Goal: Information Seeking & Learning: Check status

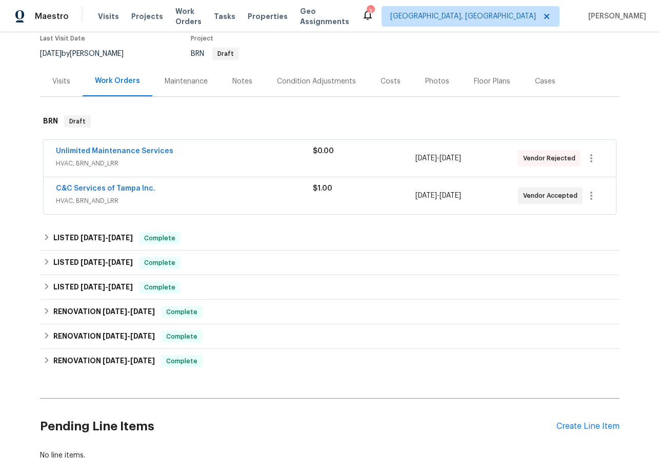
scroll to position [89, 0]
click at [93, 187] on link "C&C Services of Tampa Inc." at bounding box center [105, 189] width 99 height 7
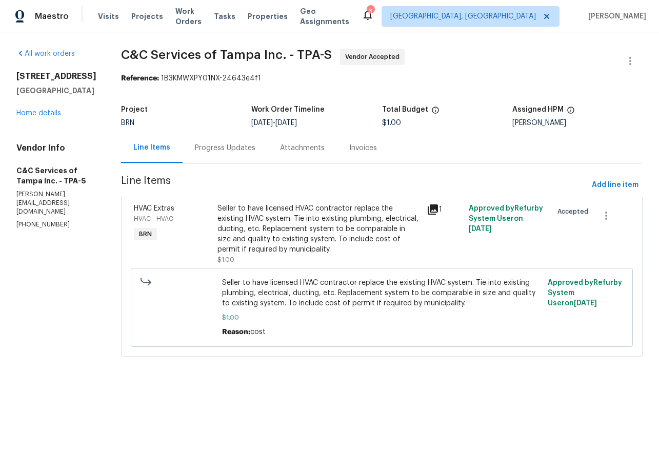
click at [244, 147] on div "Progress Updates" at bounding box center [225, 148] width 60 height 10
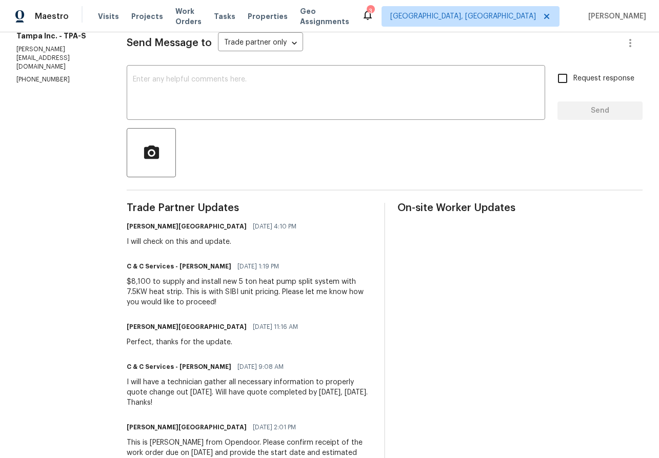
scroll to position [144, 0]
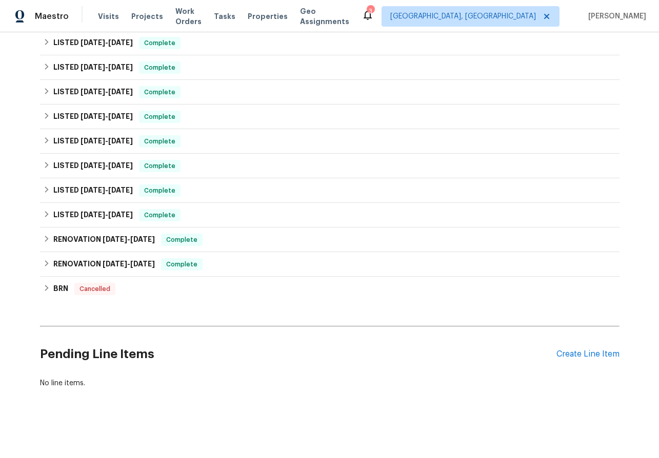
scroll to position [293, 0]
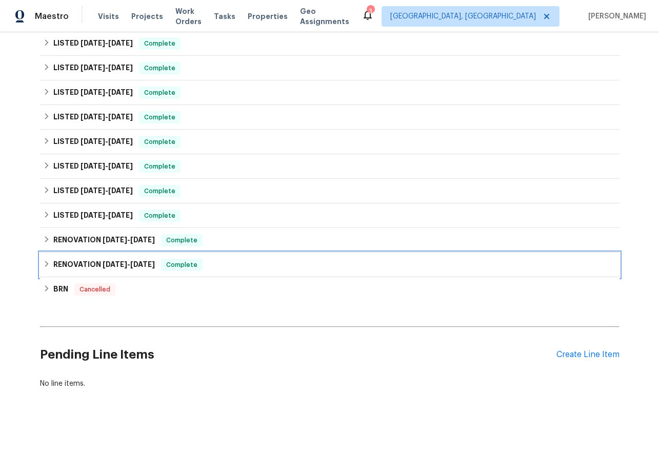
click at [46, 262] on icon at bounding box center [47, 264] width 4 height 6
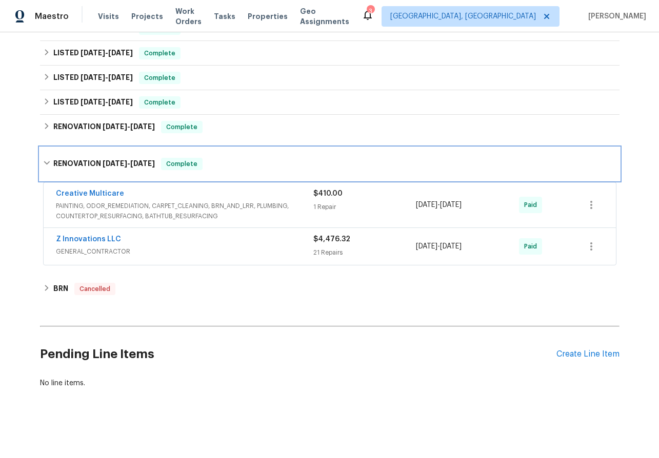
scroll to position [405, 0]
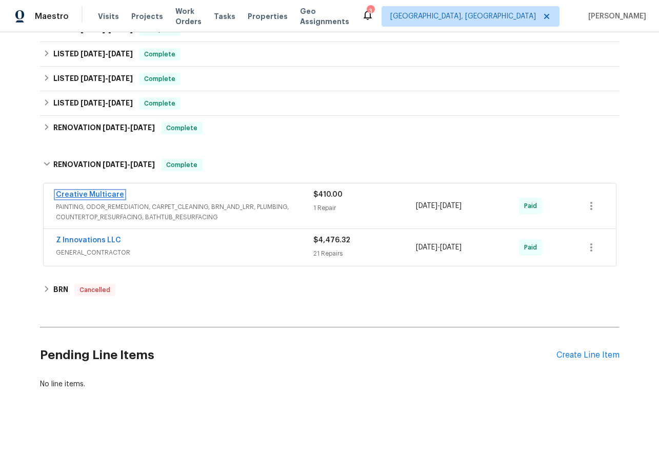
click at [85, 194] on link "Creative Multicare" at bounding box center [90, 194] width 68 height 7
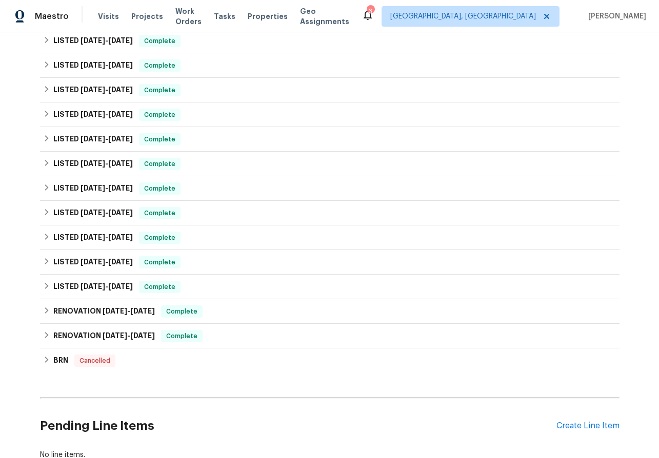
scroll to position [294, 0]
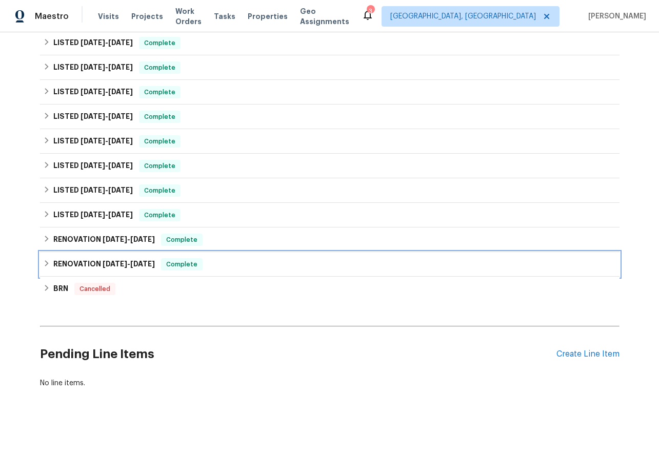
click at [48, 261] on icon at bounding box center [46, 263] width 7 height 7
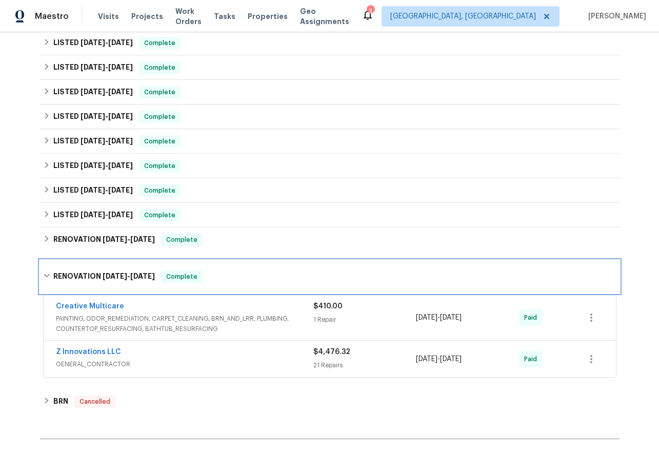
scroll to position [406, 0]
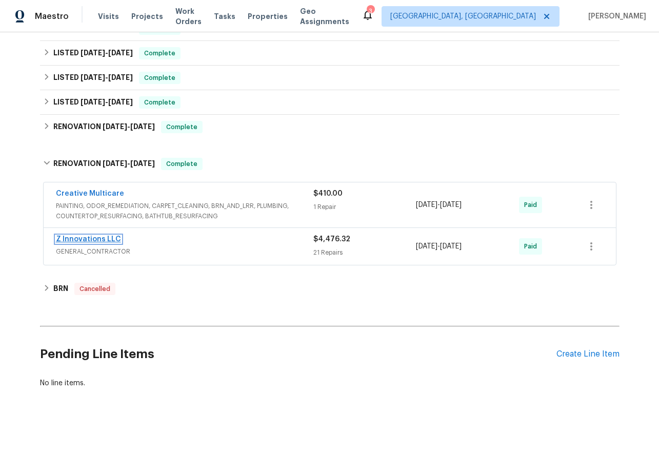
click at [76, 240] on link "Z Innovations LLC" at bounding box center [88, 239] width 65 height 7
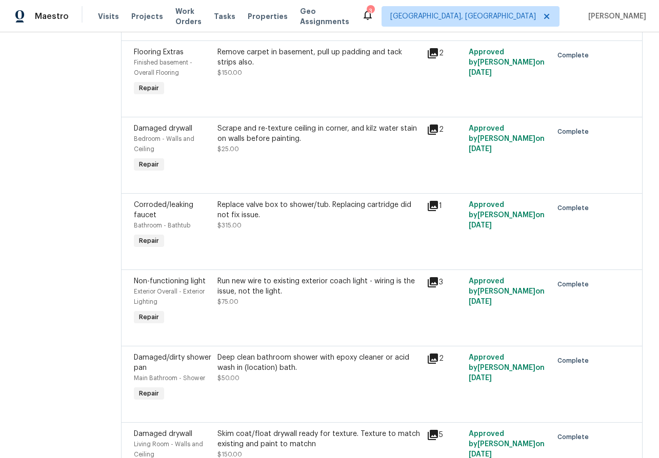
scroll to position [1091, 0]
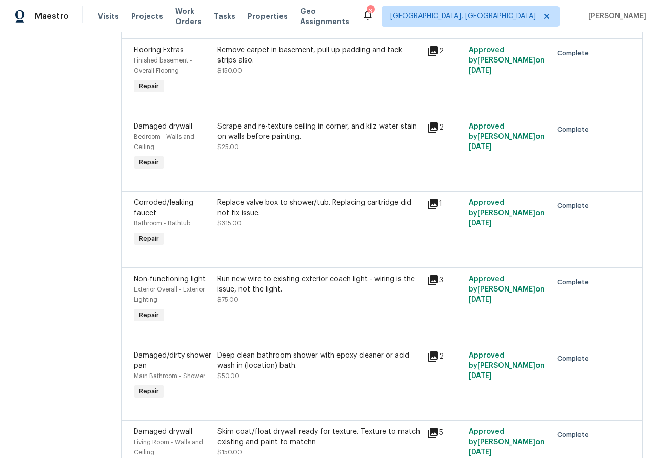
click at [429, 121] on icon at bounding box center [432, 127] width 12 height 12
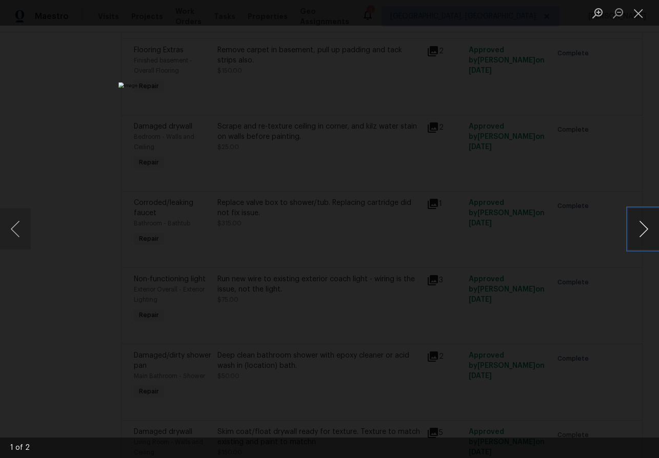
click at [644, 227] on button "Next image" at bounding box center [643, 229] width 31 height 41
click at [634, 13] on button "Close lightbox" at bounding box center [638, 13] width 21 height 18
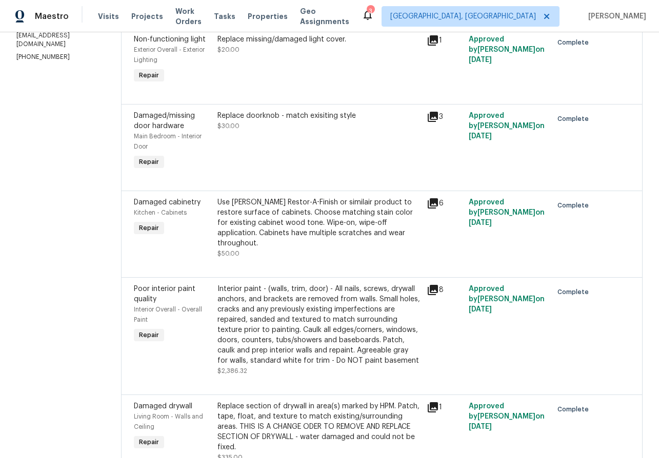
scroll to position [0, 0]
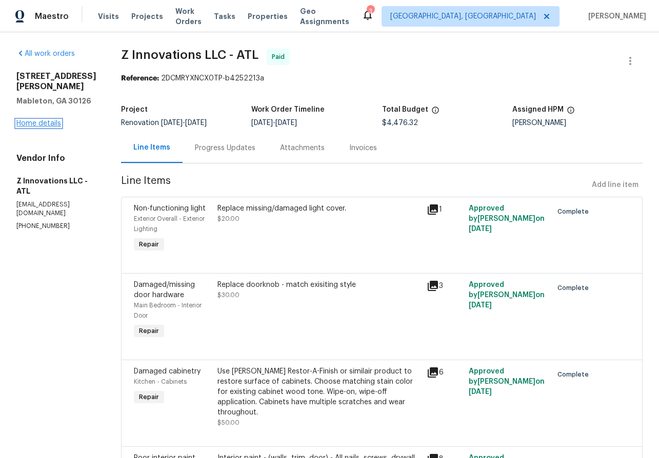
click at [53, 120] on link "Home details" at bounding box center [38, 123] width 45 height 7
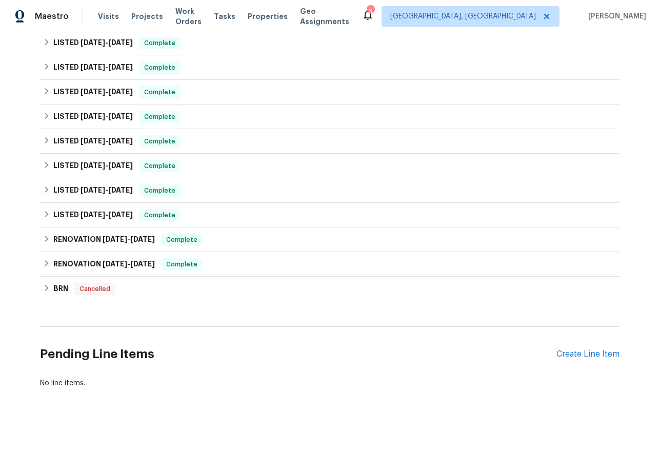
scroll to position [292, 0]
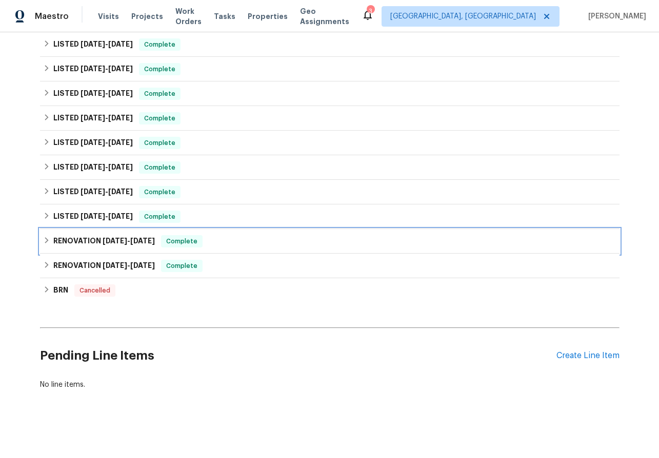
click at [47, 237] on icon at bounding box center [46, 240] width 7 height 7
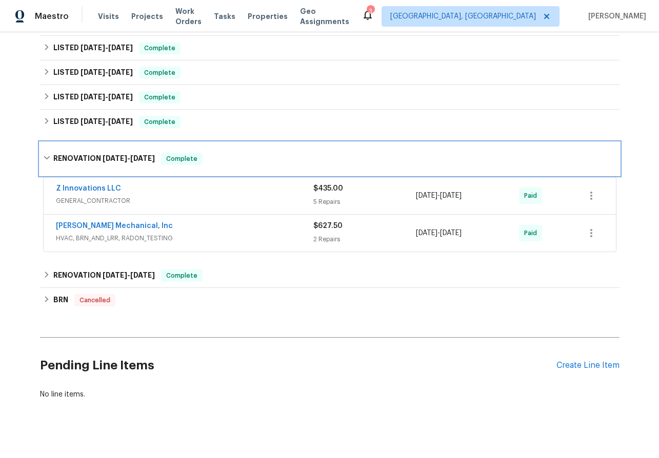
scroll to position [389, 0]
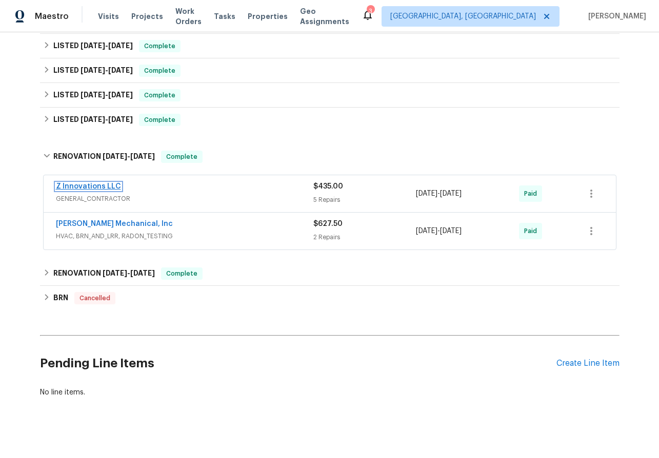
click at [76, 185] on link "Z Innovations LLC" at bounding box center [88, 186] width 65 height 7
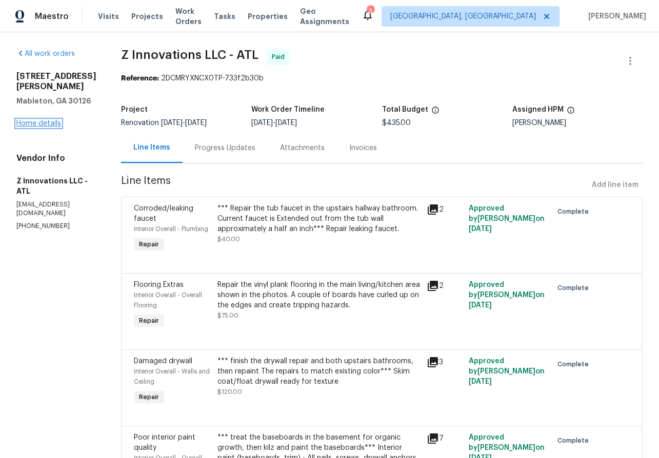
click at [49, 120] on link "Home details" at bounding box center [38, 123] width 45 height 7
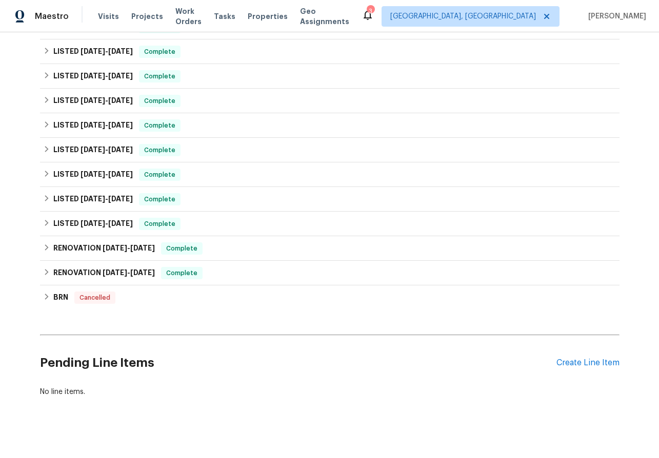
scroll to position [284, 0]
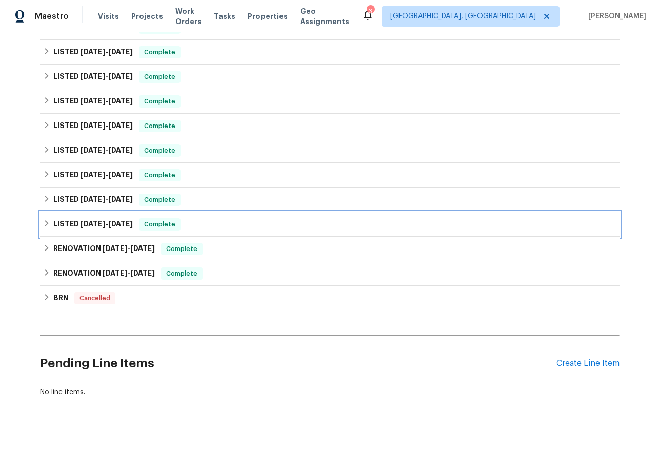
click at [45, 220] on icon at bounding box center [46, 223] width 7 height 7
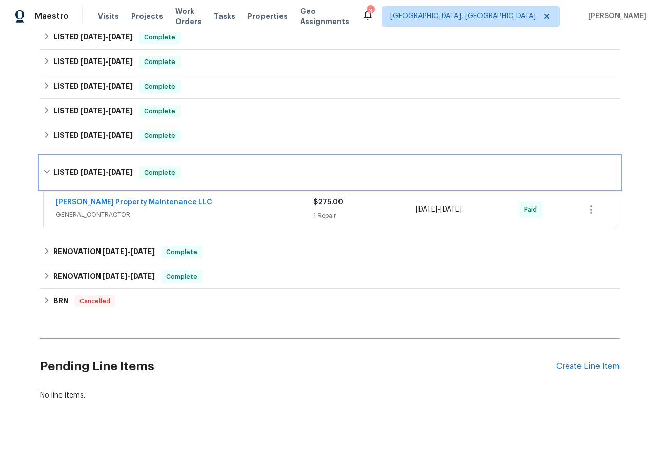
scroll to position [361, 0]
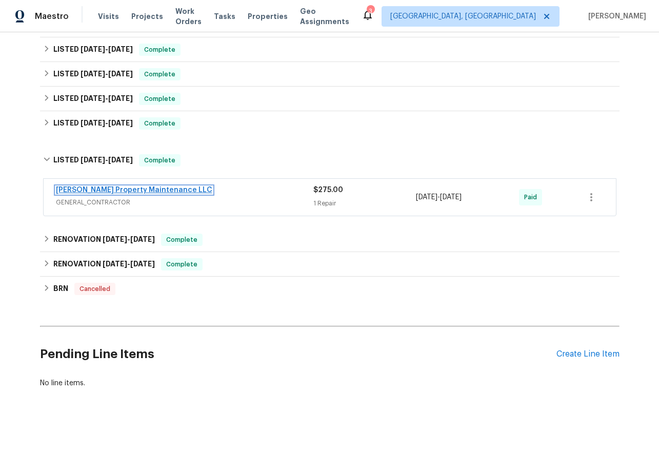
click at [81, 187] on link "[PERSON_NAME] Property Maintenance LLC" at bounding box center [134, 190] width 156 height 7
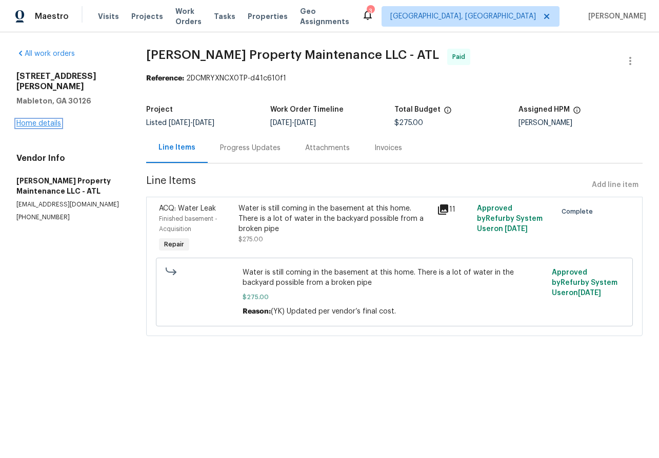
click at [28, 120] on link "Home details" at bounding box center [38, 123] width 45 height 7
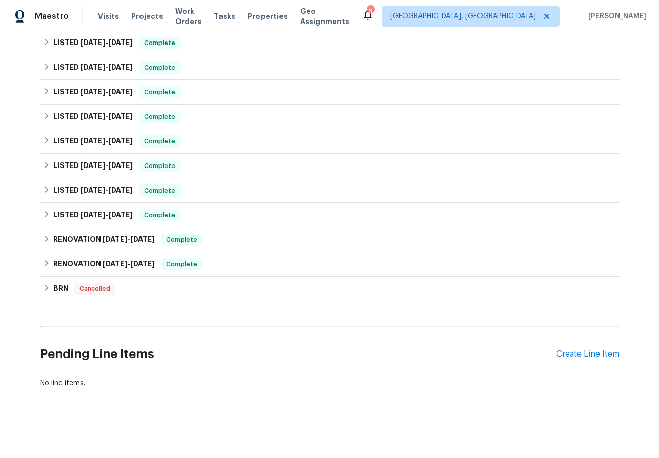
scroll to position [291, 0]
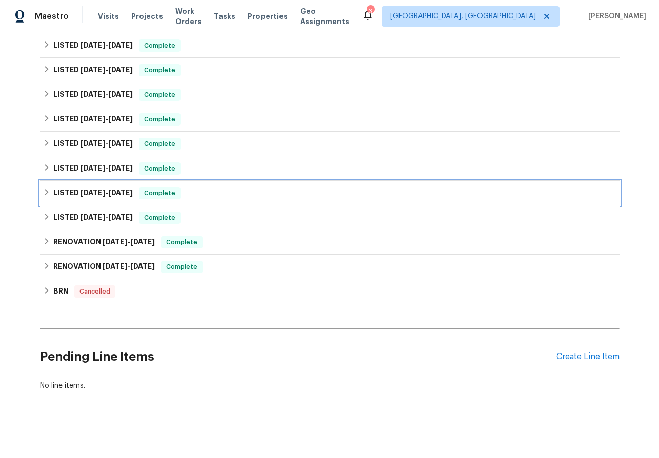
click at [45, 193] on icon at bounding box center [46, 192] width 7 height 7
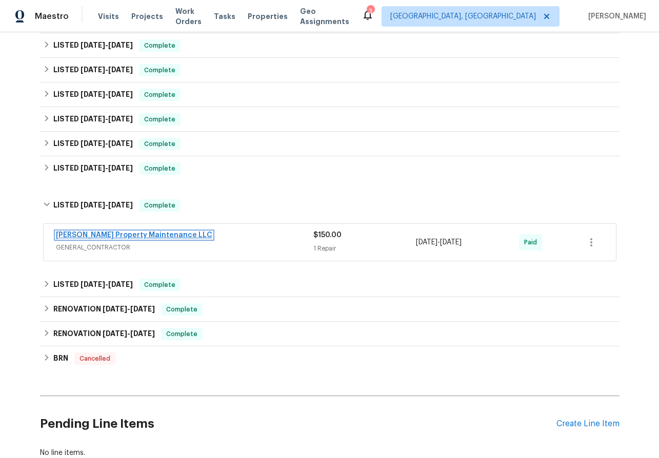
click at [90, 237] on link "[PERSON_NAME] Property Maintenance LLC" at bounding box center [134, 235] width 156 height 7
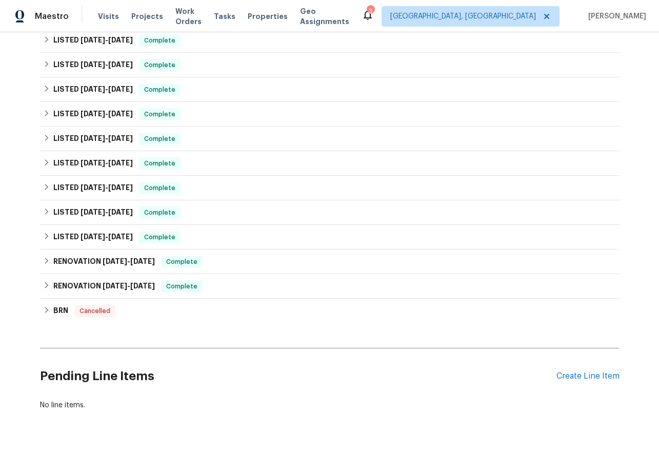
scroll to position [271, 0]
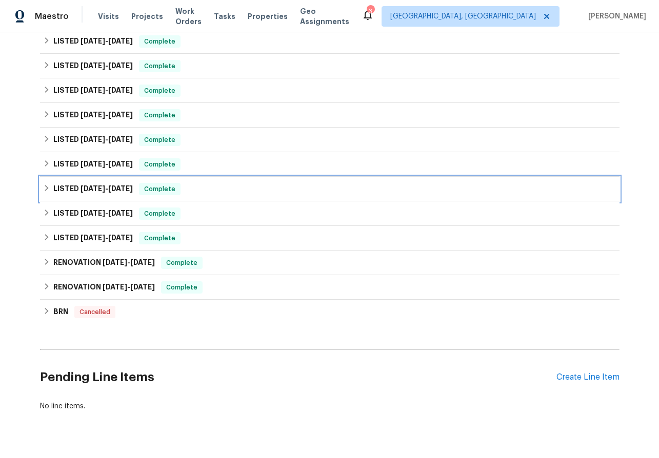
click at [47, 186] on icon at bounding box center [46, 188] width 7 height 7
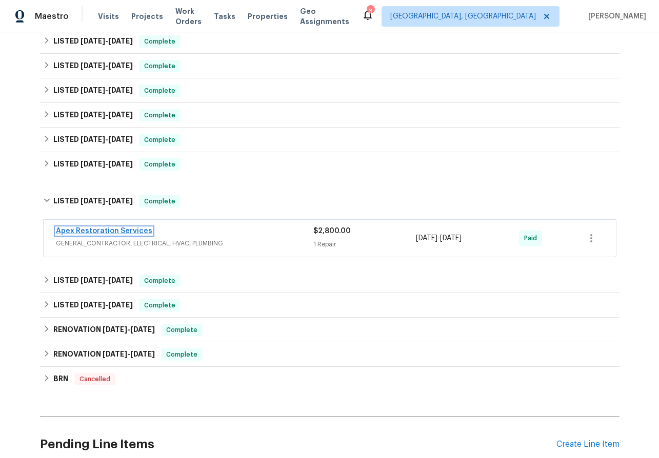
click at [91, 229] on link "Apex Restoration Services" at bounding box center [104, 231] width 96 height 7
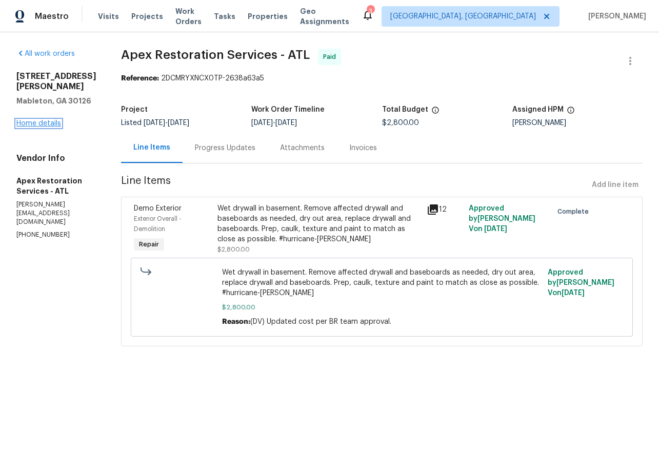
click at [54, 120] on link "Home details" at bounding box center [38, 123] width 45 height 7
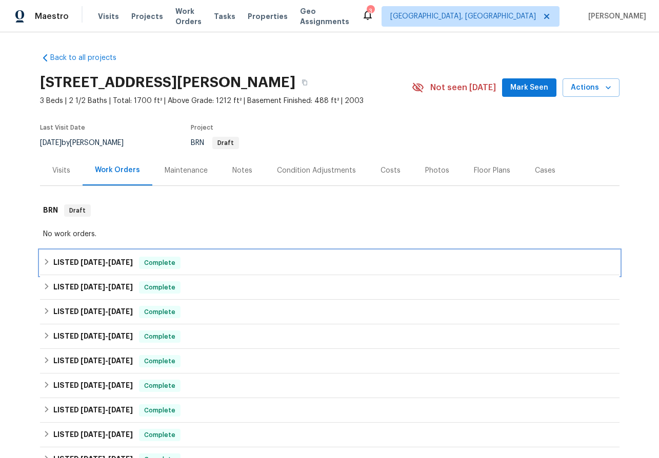
click at [41, 261] on div "LISTED 7/9/25 - 7/11/25 Complete" at bounding box center [329, 263] width 579 height 25
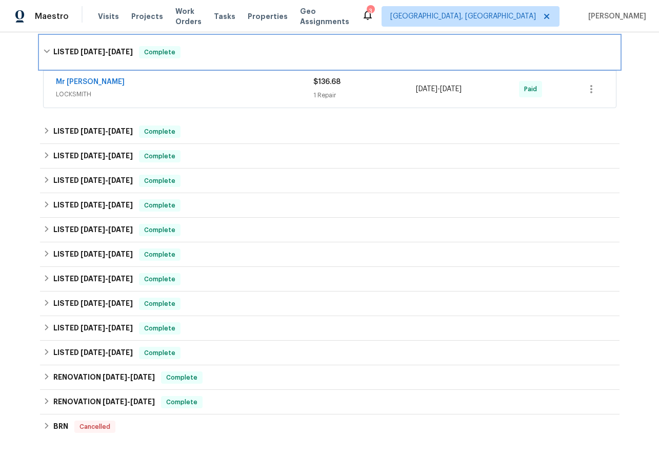
scroll to position [214, 0]
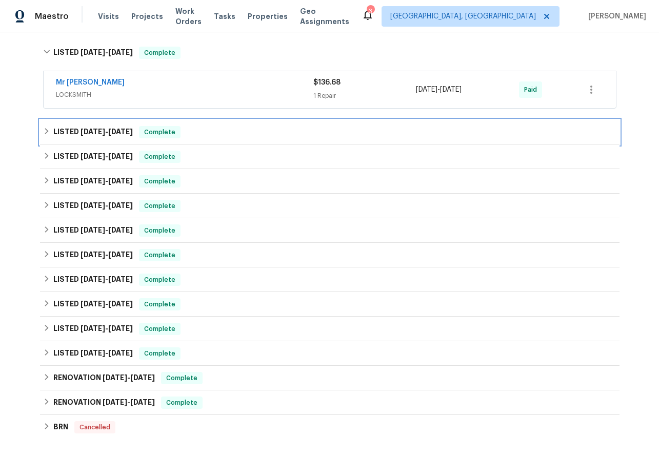
click at [43, 129] on icon at bounding box center [46, 131] width 7 height 7
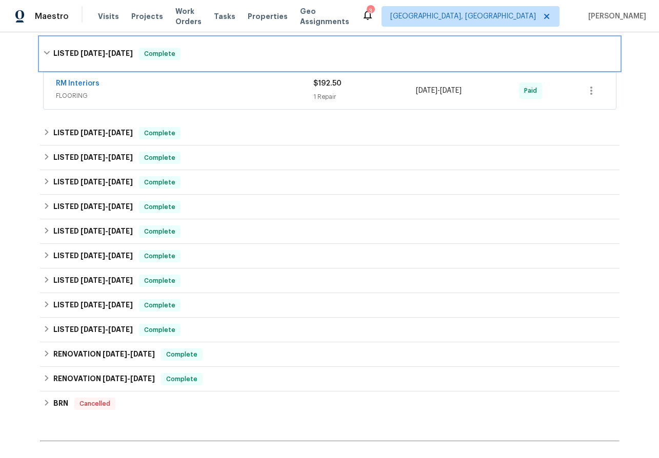
scroll to position [303, 0]
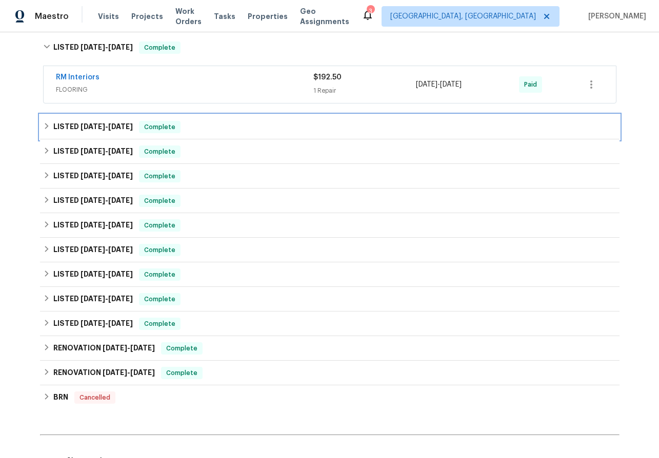
click at [45, 125] on icon at bounding box center [46, 125] width 7 height 7
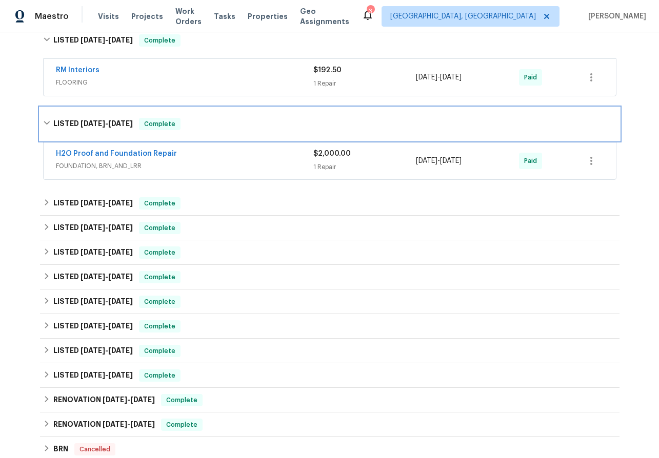
scroll to position [310, 0]
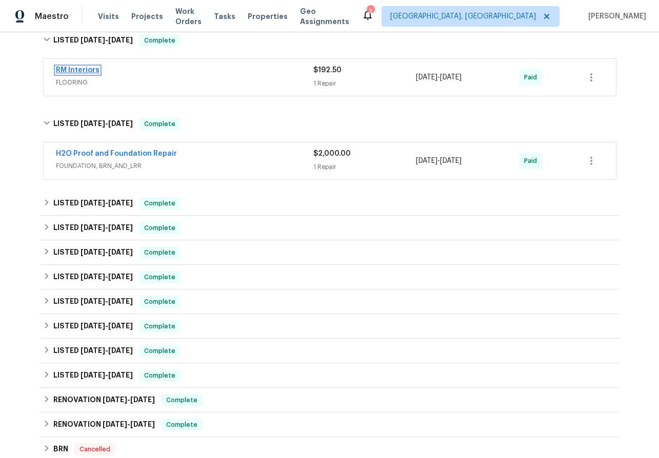
click at [71, 73] on link "RM Interiors" at bounding box center [78, 70] width 44 height 7
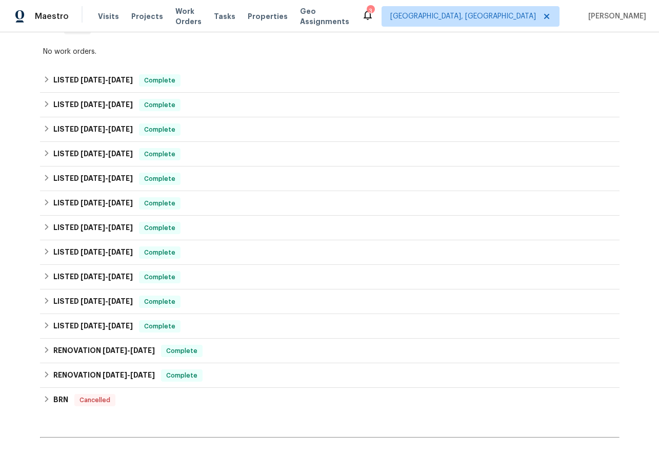
scroll to position [183, 0]
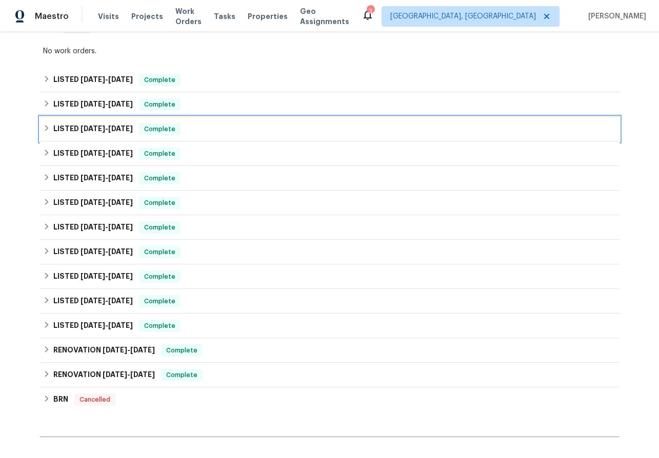
click at [46, 130] on icon at bounding box center [47, 128] width 4 height 6
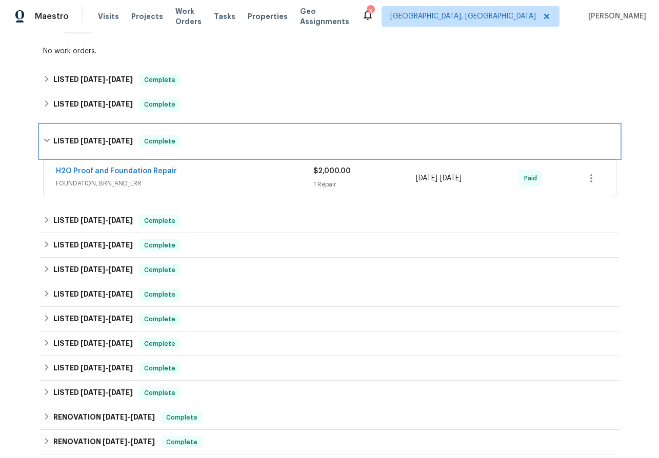
scroll to position [266, 0]
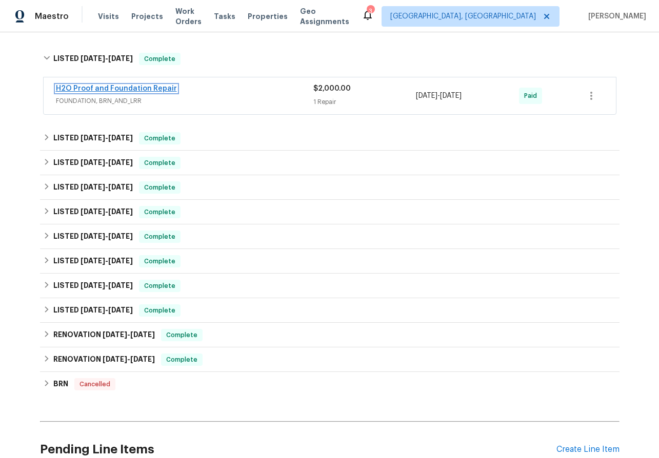
click at [92, 87] on link "H2O Proof and Foundation Repair" at bounding box center [116, 88] width 121 height 7
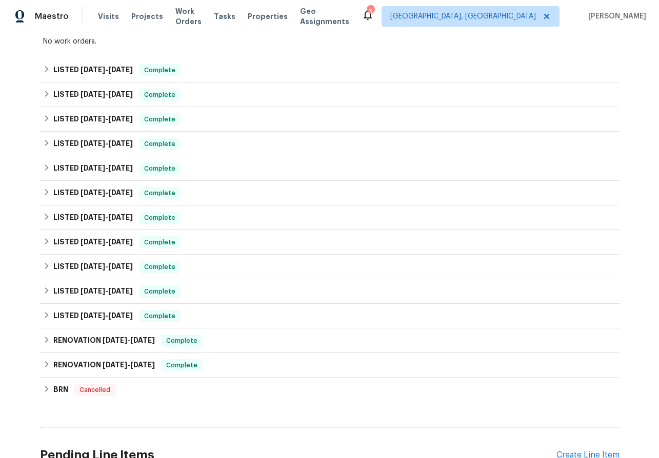
scroll to position [191, 0]
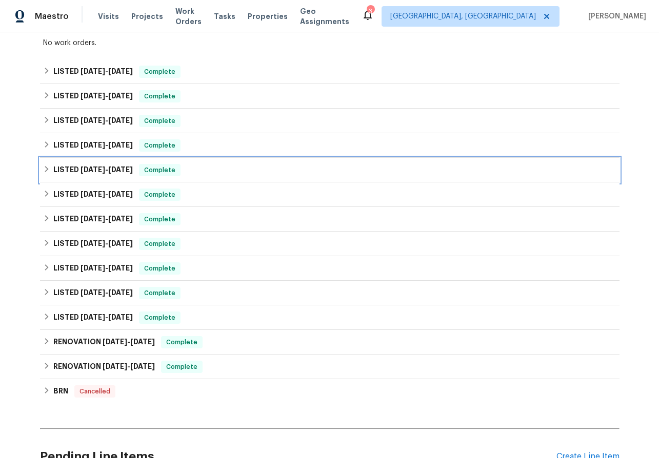
click at [46, 166] on icon at bounding box center [46, 169] width 7 height 7
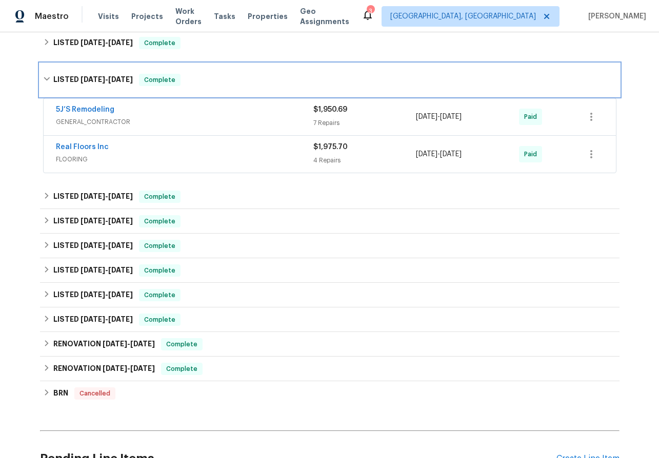
scroll to position [295, 0]
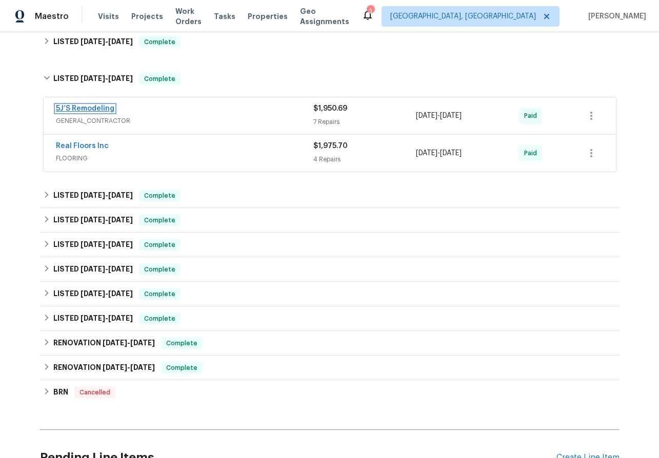
click at [76, 107] on link "5J’S Remodeling" at bounding box center [85, 108] width 58 height 7
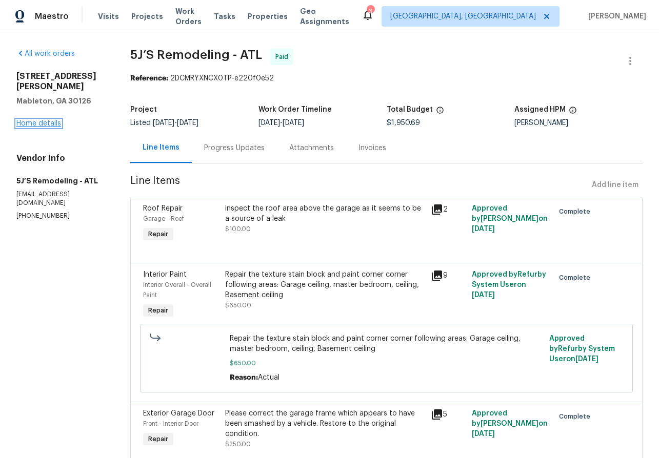
click at [43, 120] on link "Home details" at bounding box center [38, 123] width 45 height 7
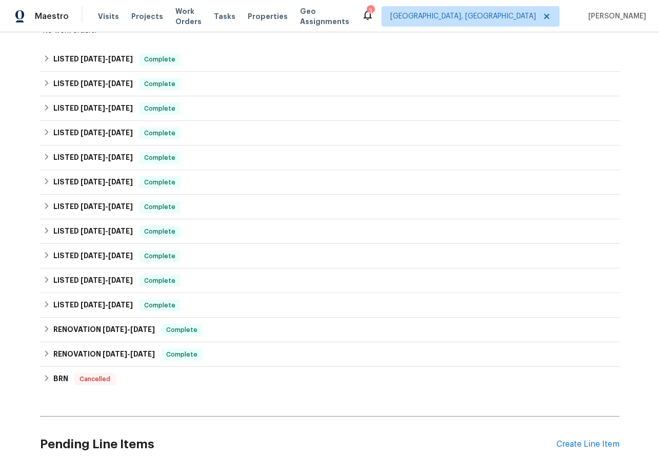
scroll to position [203, 0]
click at [43, 133] on icon at bounding box center [46, 132] width 7 height 7
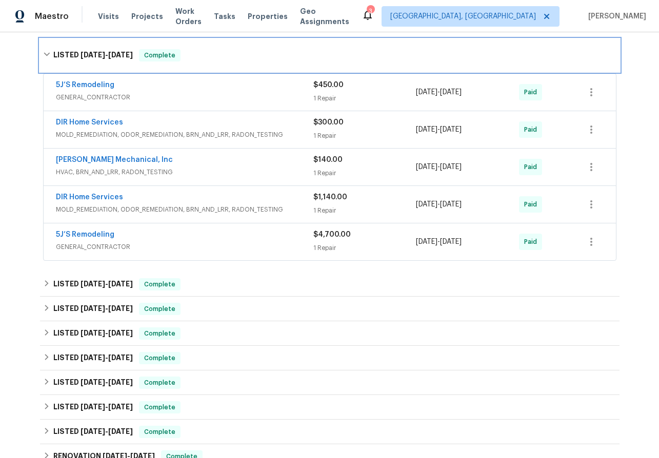
scroll to position [295, 0]
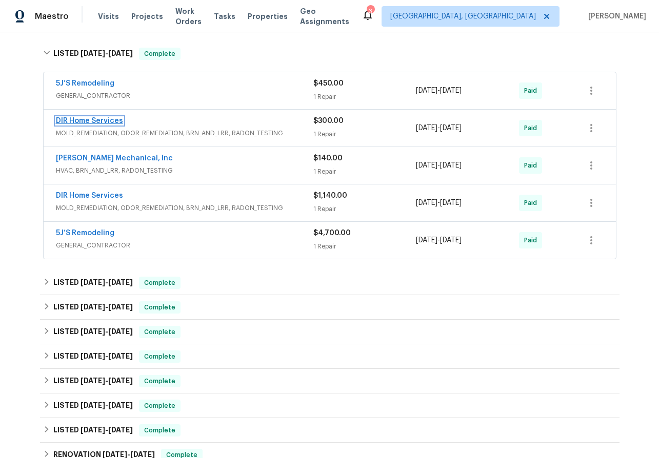
click at [85, 120] on link "DIR Home Services" at bounding box center [89, 120] width 67 height 7
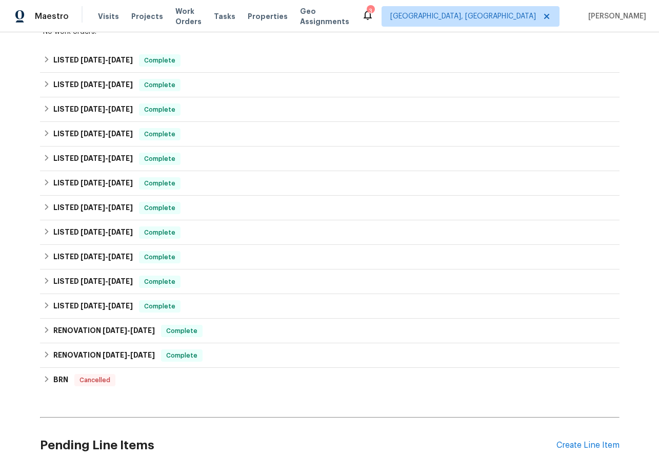
scroll to position [202, 0]
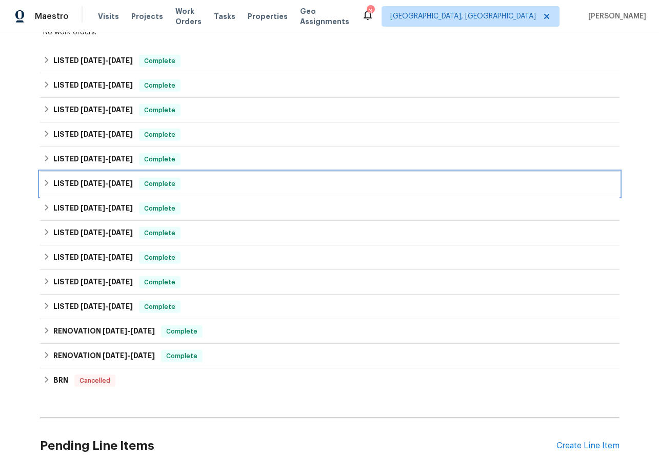
click at [45, 181] on icon at bounding box center [47, 183] width 4 height 6
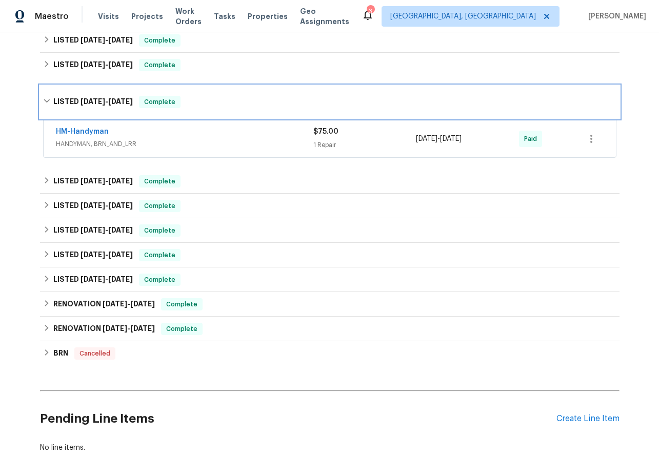
scroll to position [296, 0]
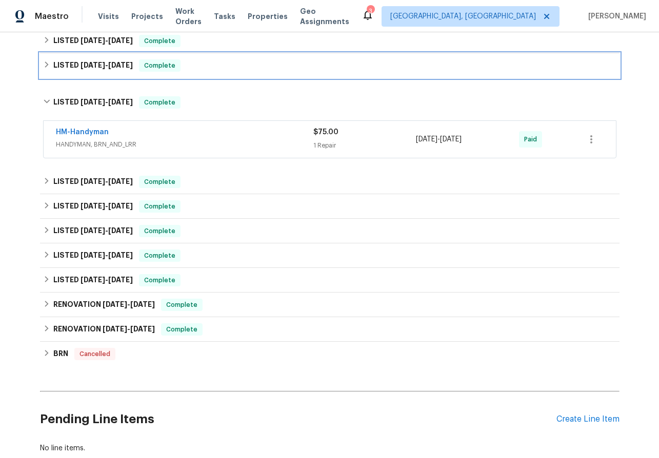
click at [46, 68] on icon at bounding box center [46, 64] width 7 height 7
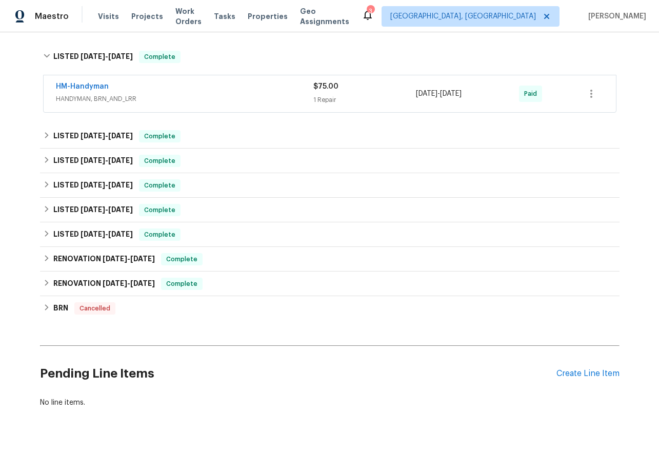
scroll to position [438, 0]
click at [47, 135] on icon at bounding box center [47, 135] width 4 height 6
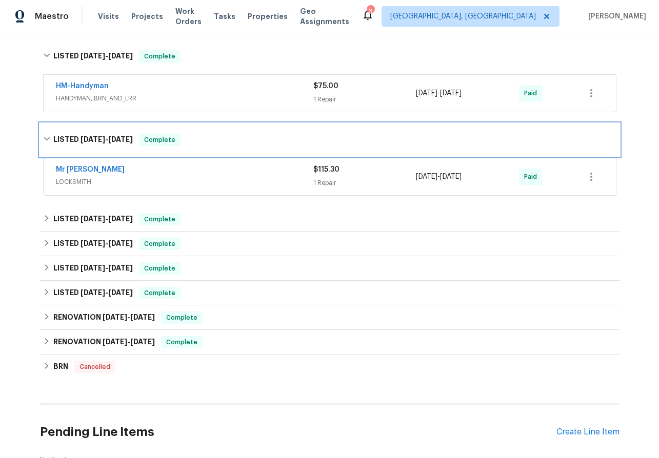
scroll to position [516, 0]
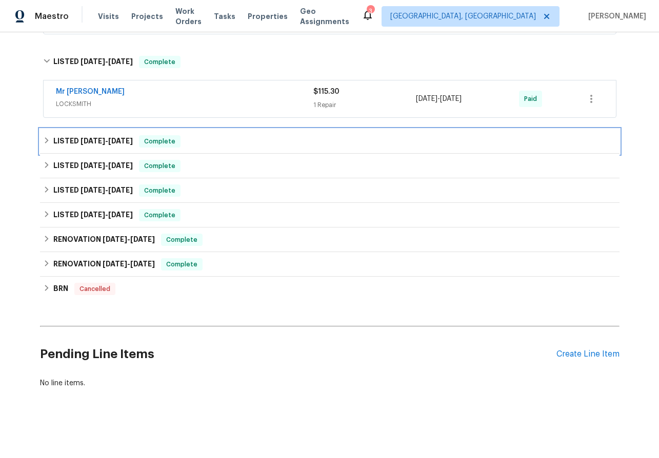
click at [48, 143] on icon at bounding box center [46, 140] width 7 height 7
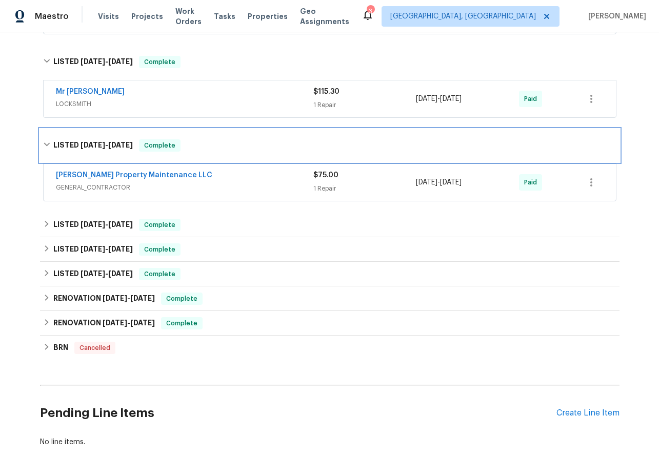
scroll to position [575, 0]
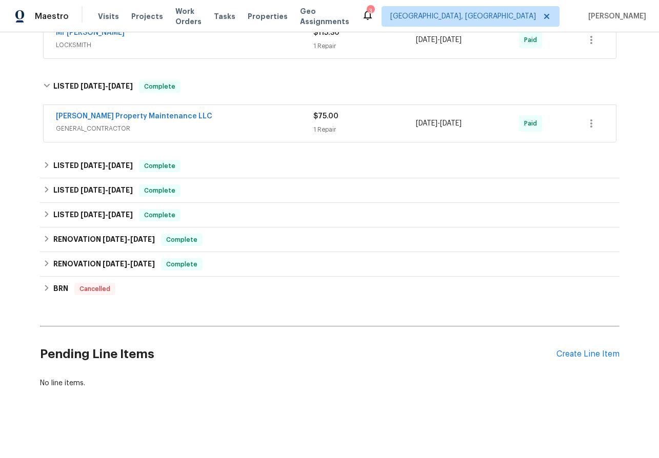
click at [83, 112] on span "[PERSON_NAME] Property Maintenance LLC" at bounding box center [134, 116] width 156 height 10
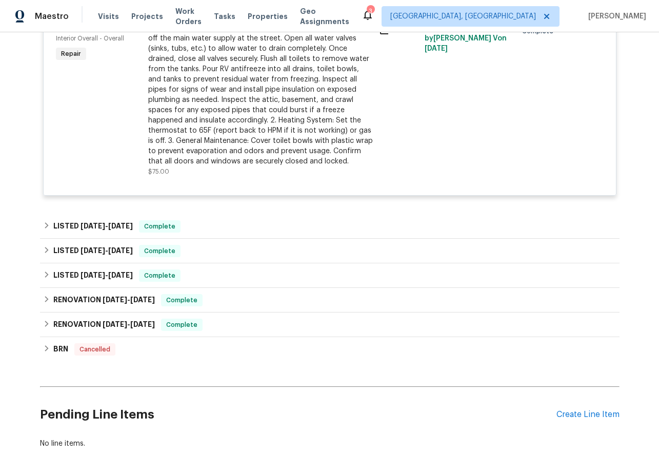
scroll to position [787, 0]
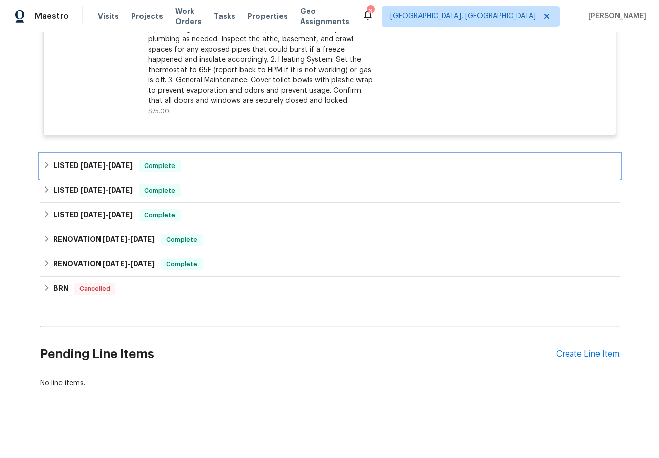
click at [45, 167] on icon at bounding box center [46, 164] width 7 height 7
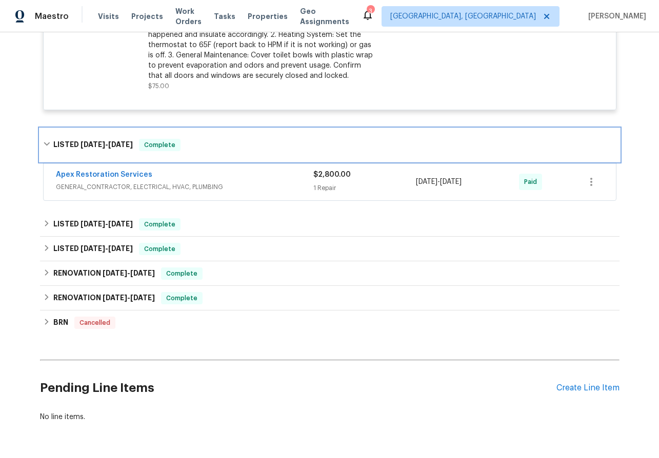
scroll to position [846, 0]
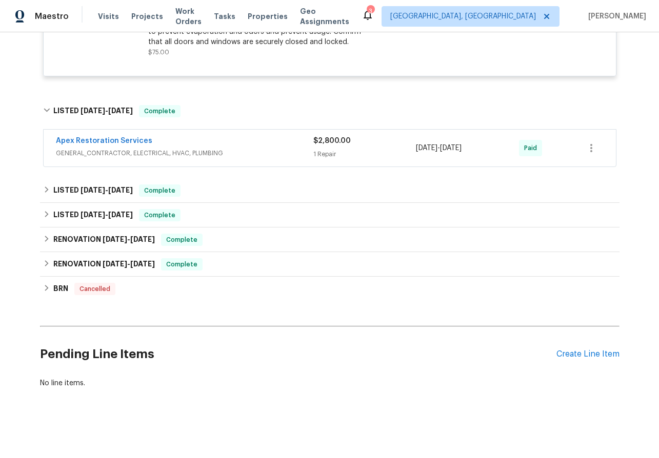
click at [75, 136] on span "Apex Restoration Services" at bounding box center [104, 141] width 96 height 10
